Goal: Ask a question

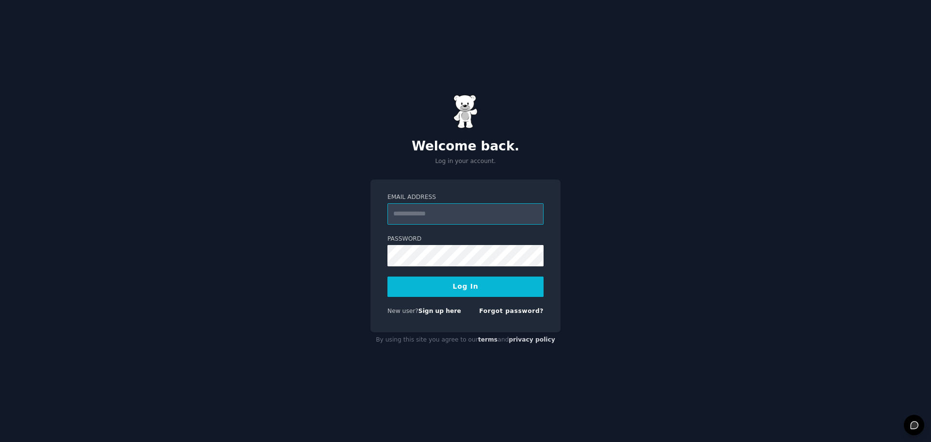
click at [411, 223] on input "Email Address" at bounding box center [465, 213] width 156 height 21
type input "**********"
click at [387, 276] on button "Log In" at bounding box center [465, 286] width 156 height 20
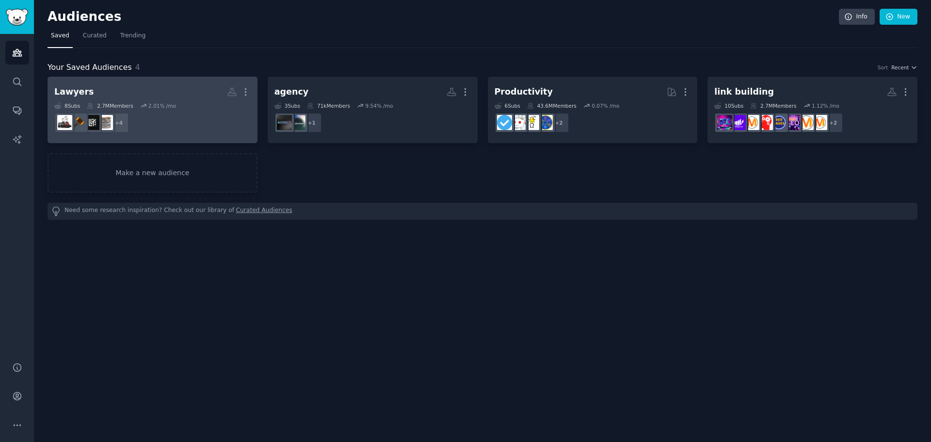
click at [161, 91] on h2 "Lawyers More" at bounding box center [152, 91] width 196 height 17
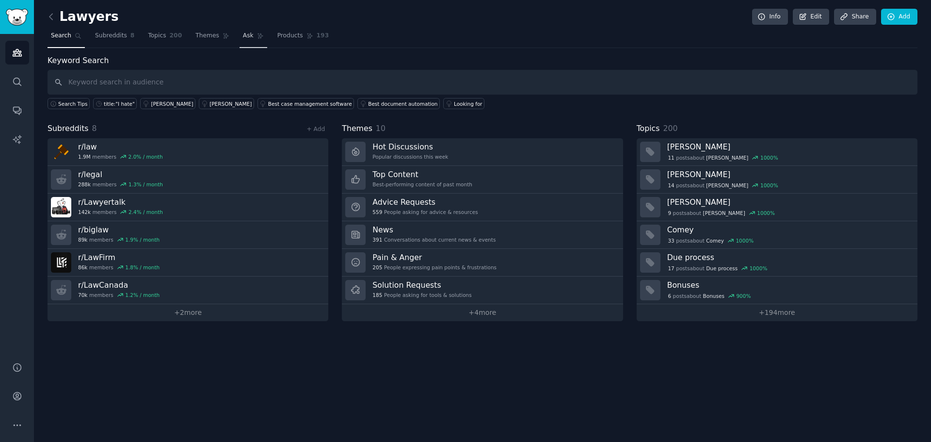
click at [243, 38] on span "Ask" at bounding box center [248, 36] width 11 height 9
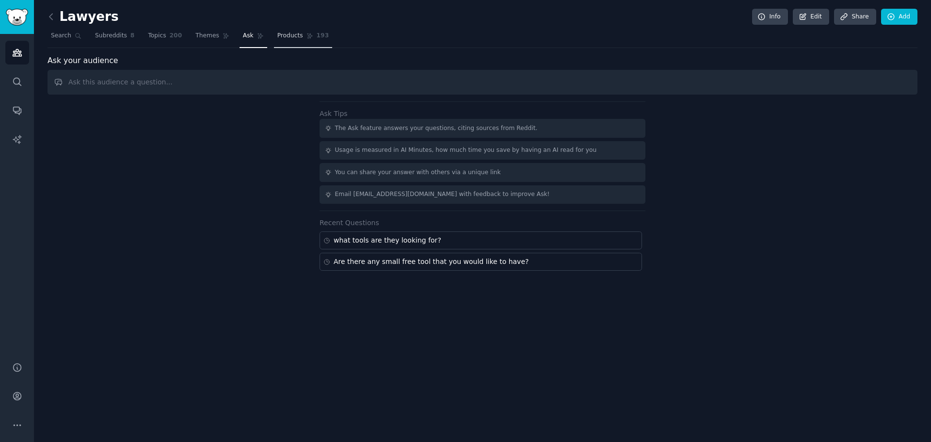
click at [278, 41] on link "Products 193" at bounding box center [303, 38] width 58 height 20
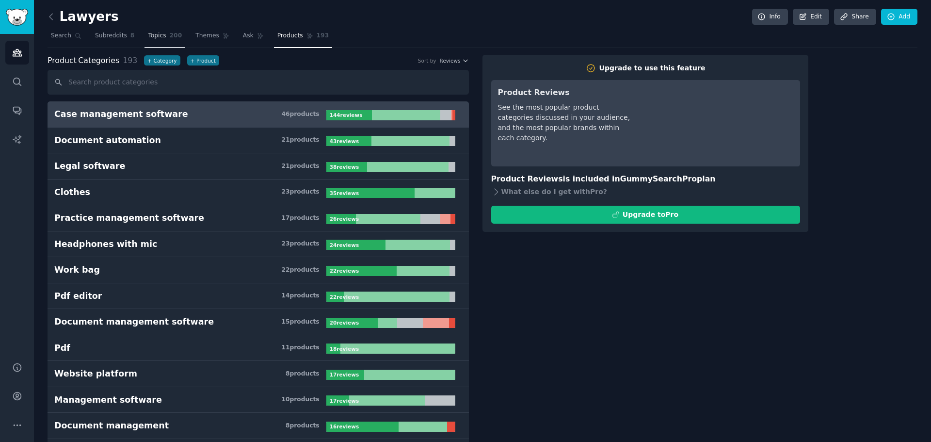
click at [172, 35] on span "200" at bounding box center [176, 36] width 13 height 9
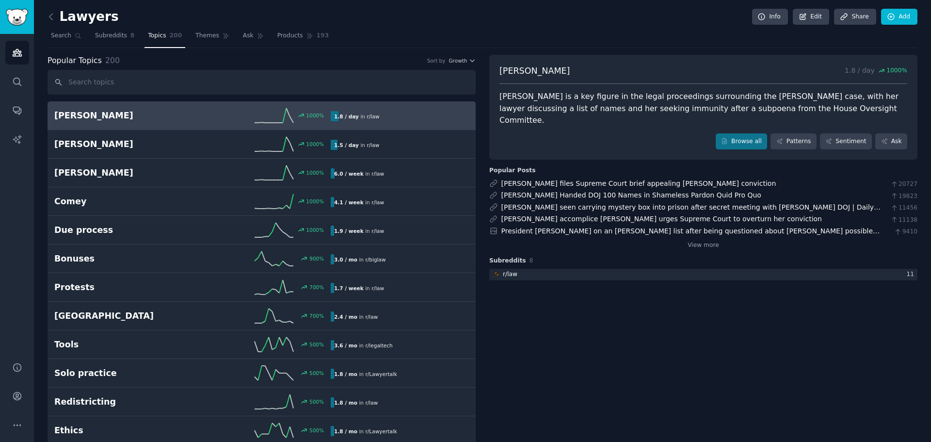
drag, startPoint x: 630, startPoint y: 353, endPoint x: 500, endPoint y: 105, distance: 279.9
click at [86, 38] on nav "Search Subreddits 8 Topics 200 Themes Ask Products 193" at bounding box center [483, 38] width 870 height 20
click at [96, 38] on span "Subreddits" at bounding box center [111, 36] width 32 height 9
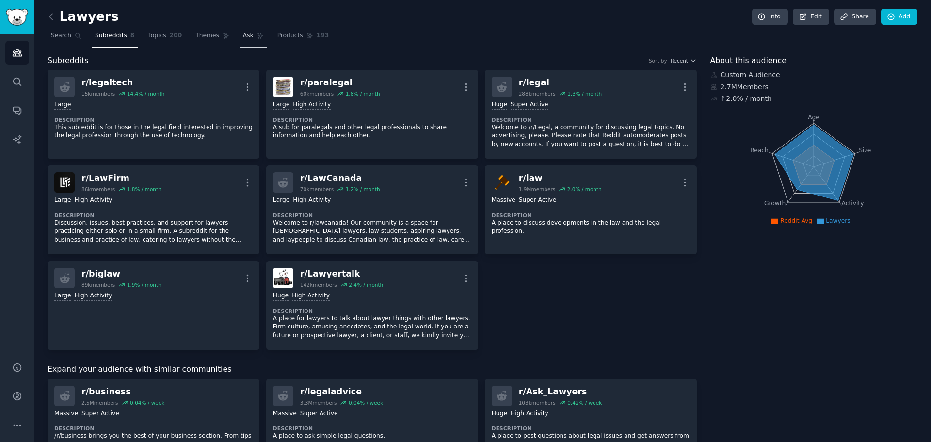
click at [240, 43] on link "Ask" at bounding box center [254, 38] width 28 height 20
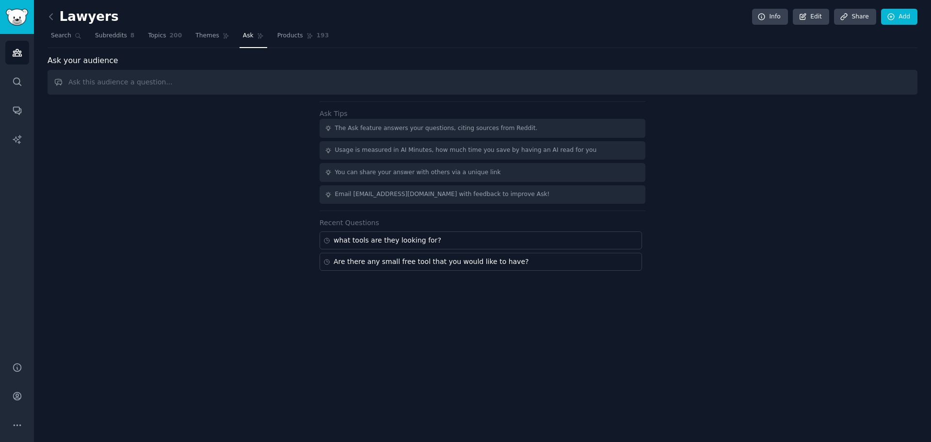
click at [343, 87] on input "text" at bounding box center [483, 82] width 870 height 25
type input "Which posts do well in these communities"
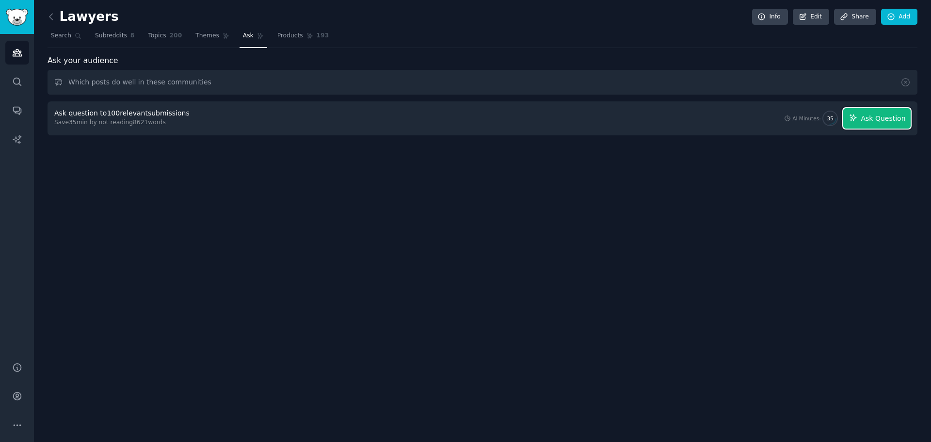
click at [884, 112] on button "Ask Question" at bounding box center [876, 118] width 67 height 20
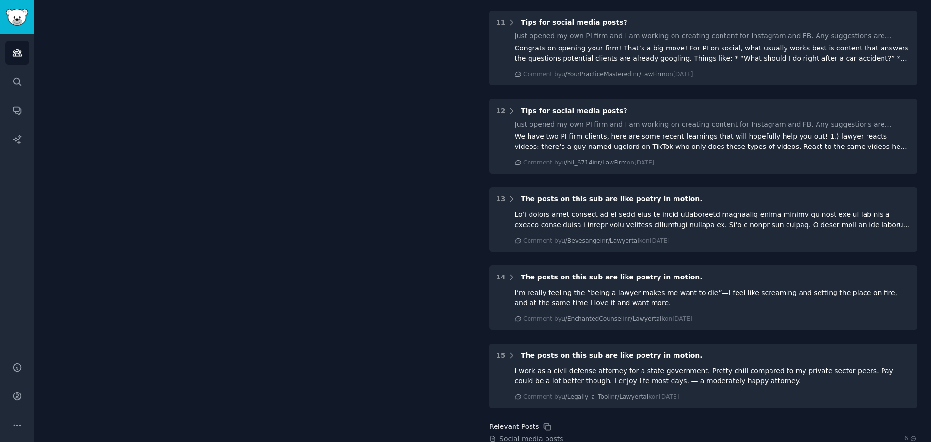
scroll to position [776, 0]
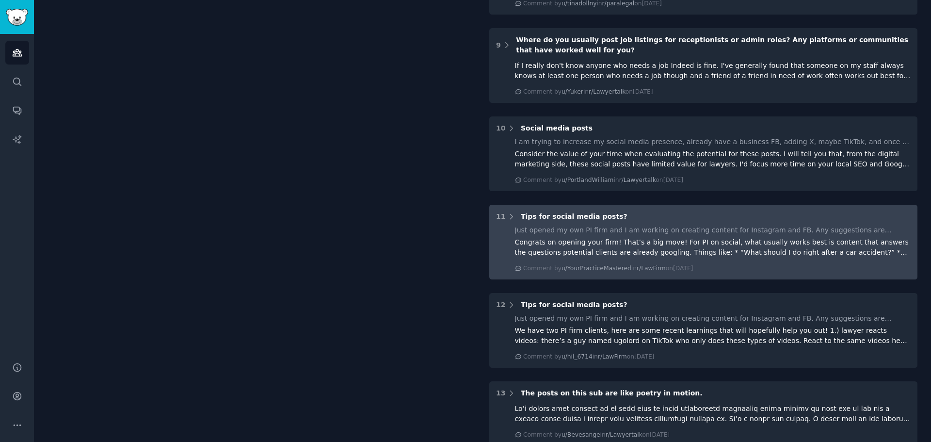
click at [602, 225] on div "Just opened my own PI firm and I am working on creating content for Instagram a…" at bounding box center [713, 230] width 396 height 10
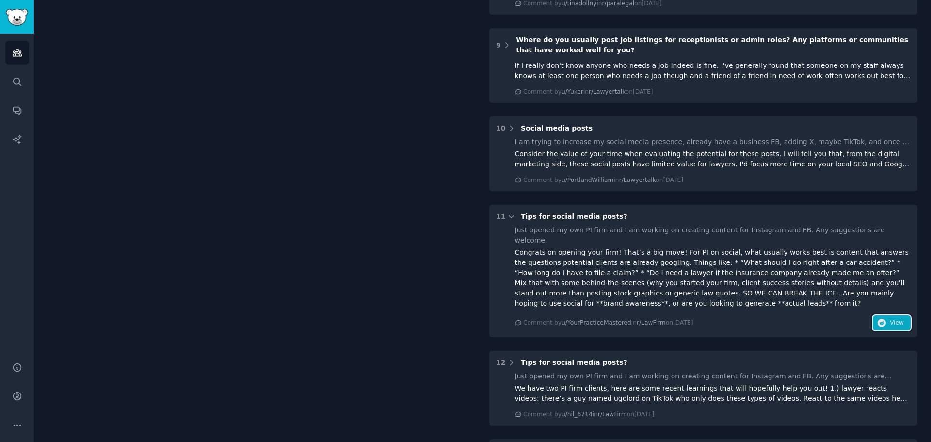
click at [875, 315] on button "View" at bounding box center [892, 323] width 38 height 16
